Goal: Task Accomplishment & Management: Understand process/instructions

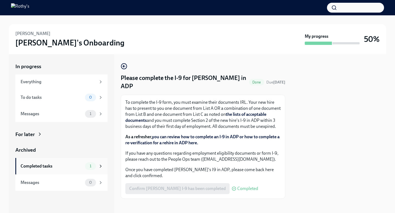
click at [96, 163] on div "1" at bounding box center [94, 166] width 18 height 8
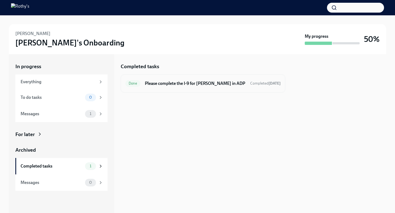
click at [210, 84] on h6 "Please complete the I-9 for [PERSON_NAME] in ADP" at bounding box center [195, 84] width 101 height 6
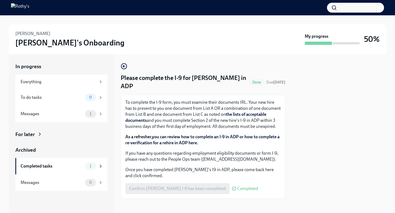
click at [250, 80] on span "Done" at bounding box center [256, 82] width 15 height 4
click at [79, 110] on div "Messages 1" at bounding box center [61, 114] width 92 height 16
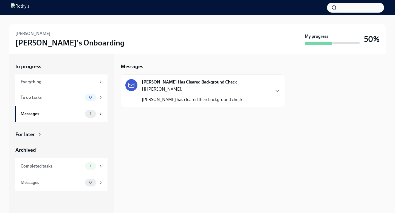
click at [184, 89] on p "Hi [PERSON_NAME]," at bounding box center [193, 89] width 102 height 6
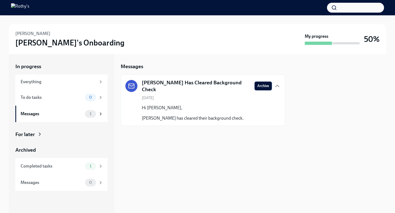
click at [266, 86] on span "Archive" at bounding box center [263, 85] width 12 height 5
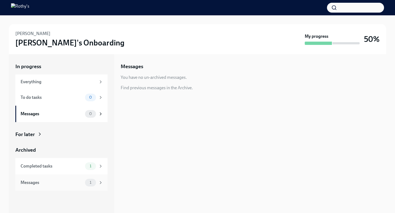
click at [89, 184] on span "1" at bounding box center [90, 183] width 8 height 4
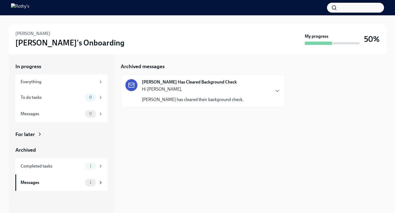
click at [177, 82] on strong "[PERSON_NAME] Has Cleared Background Check" at bounding box center [189, 82] width 95 height 6
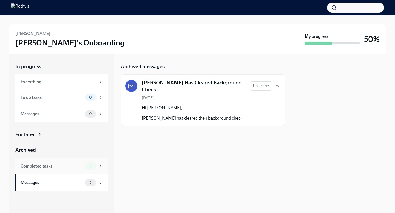
click at [92, 166] on span "1" at bounding box center [90, 166] width 8 height 4
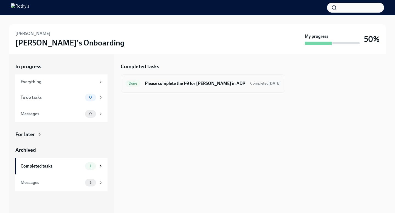
click at [135, 84] on span "Done" at bounding box center [132, 83] width 15 height 4
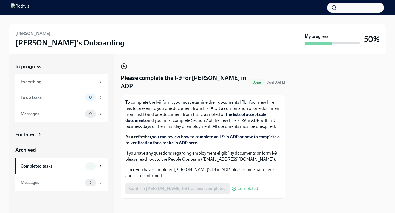
click at [124, 66] on icon "button" at bounding box center [124, 66] width 7 height 7
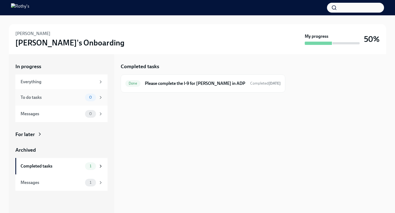
click at [61, 99] on div "To do tasks" at bounding box center [52, 98] width 62 height 6
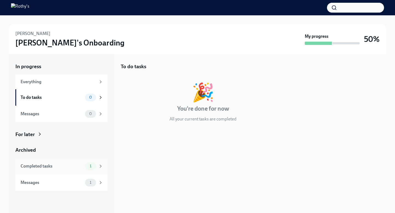
click at [93, 169] on div "1" at bounding box center [90, 166] width 11 height 8
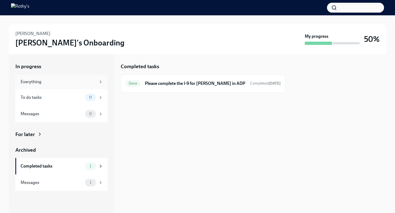
click at [48, 85] on div "Everything" at bounding box center [61, 82] width 92 height 15
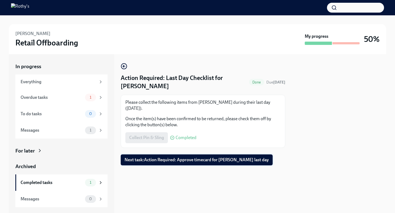
click at [166, 160] on span "Next task : Action Required: Approve timecard for Brynn Bizzard's last day" at bounding box center [196, 159] width 144 height 5
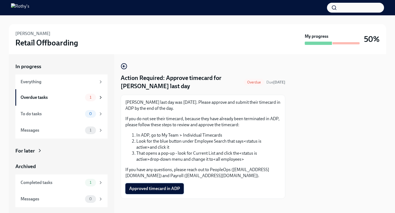
click at [155, 190] on span "Approved timecard in ADP" at bounding box center [154, 188] width 51 height 5
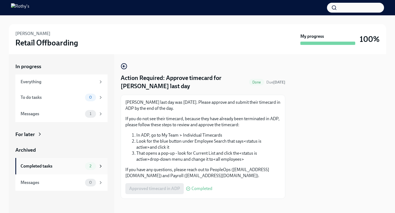
click at [100, 165] on icon at bounding box center [100, 166] width 5 height 5
